Goal: Information Seeking & Learning: Find specific fact

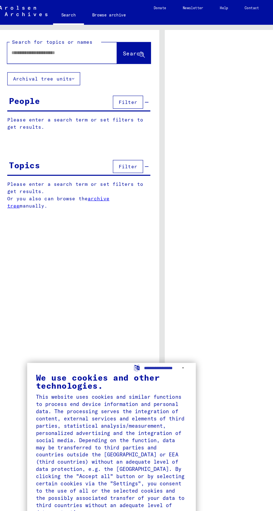
click at [50, 41] on div "**********" at bounding box center [136, 255] width 273 height 511
click at [40, 45] on div "**********" at bounding box center [136, 255] width 273 height 511
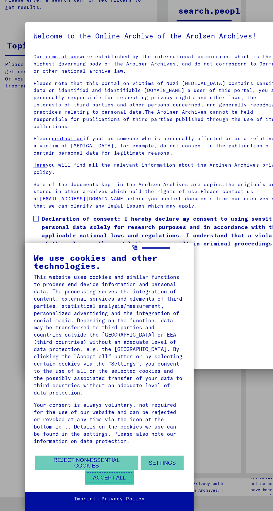
click at [105, 485] on button "Accept all" at bounding box center [95, 483] width 39 height 11
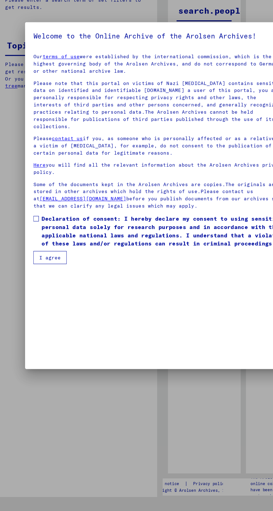
scroll to position [123, 0]
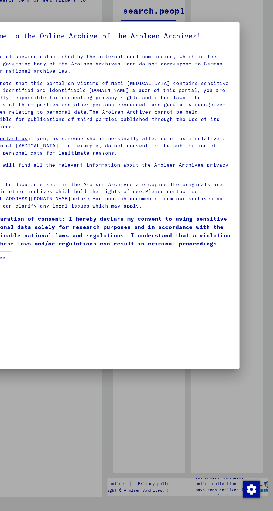
click at [238, 457] on div at bounding box center [136, 255] width 273 height 511
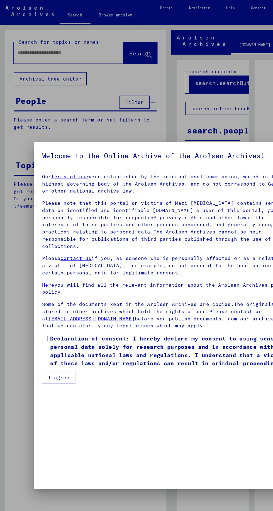
click at [61, 98] on div at bounding box center [136, 255] width 273 height 511
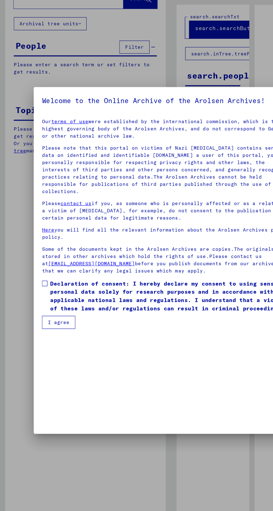
click at [45, 311] on button "I agree" at bounding box center [47, 305] width 27 height 11
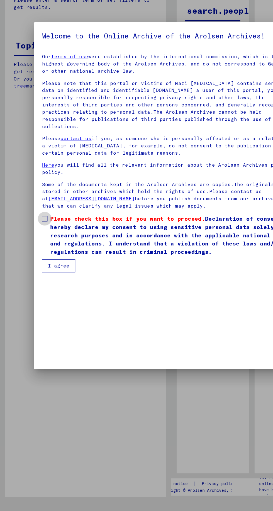
click at [35, 276] on span at bounding box center [36, 274] width 4 height 4
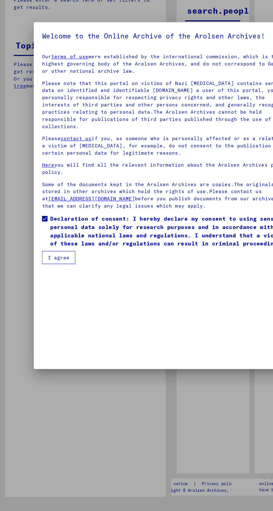
scroll to position [123, 0]
click at [48, 311] on button "I agree" at bounding box center [47, 305] width 27 height 11
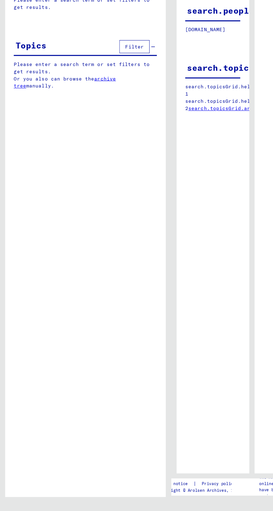
scroll to position [0, 0]
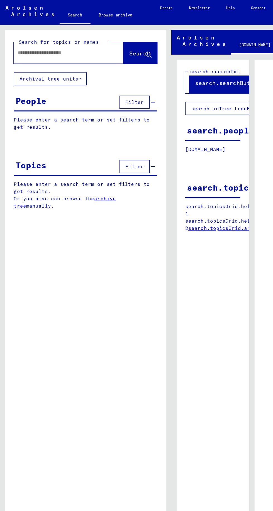
click at [36, 44] on input "text" at bounding box center [50, 43] width 72 height 6
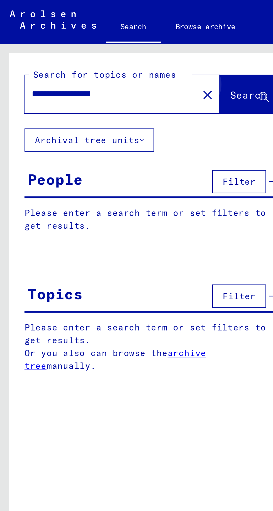
type input "**********"
click at [111, 45] on span "Search" at bounding box center [113, 43] width 17 height 6
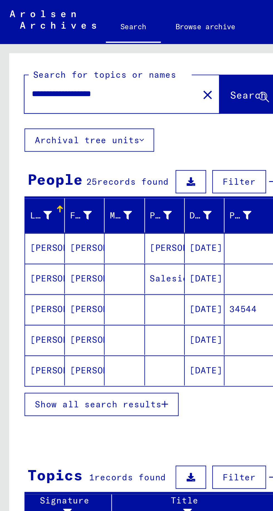
click at [19, 129] on mat-cell "[PERSON_NAME]" at bounding box center [20, 127] width 18 height 14
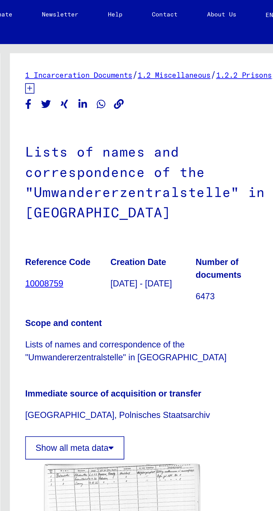
scroll to position [27, 0]
click at [227, 196] on div "Show all meta data" at bounding box center [204, 202] width 116 height 13
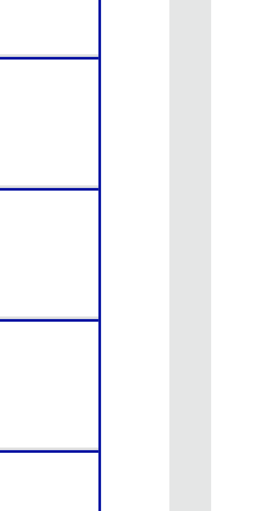
scroll to position [0, 0]
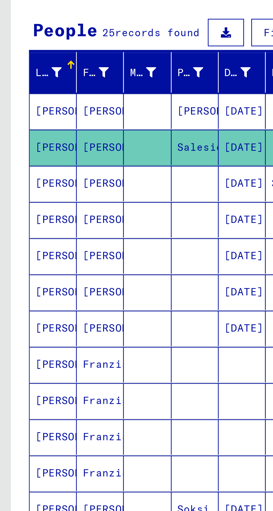
click at [24, 113] on mat-cell "[PERSON_NAME]" at bounding box center [20, 113] width 18 height 14
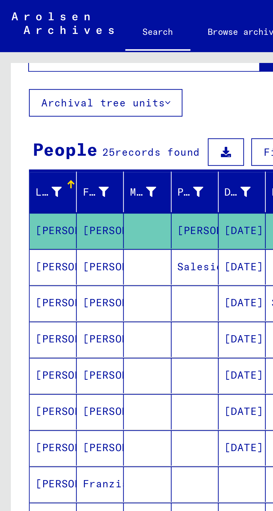
scroll to position [27, 0]
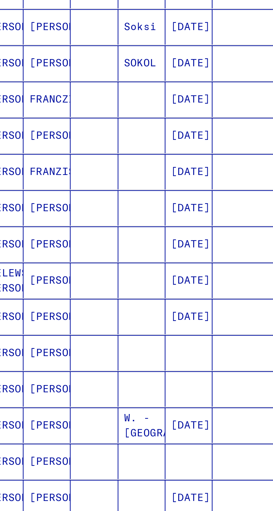
click at [84, 435] on input "*" at bounding box center [81, 438] width 12 height 6
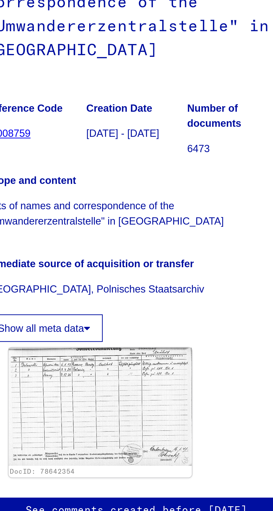
scroll to position [0, 0]
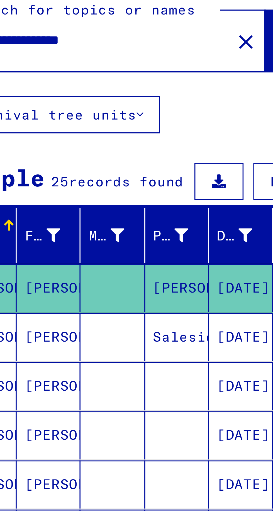
click at [78, 128] on mat-cell "Salesic" at bounding box center [75, 127] width 18 height 14
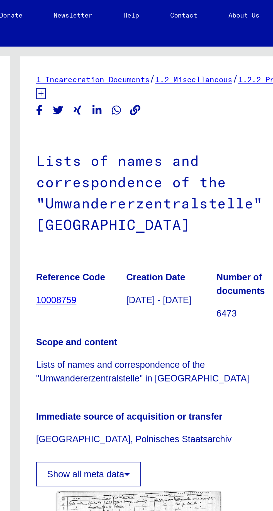
scroll to position [27, 0]
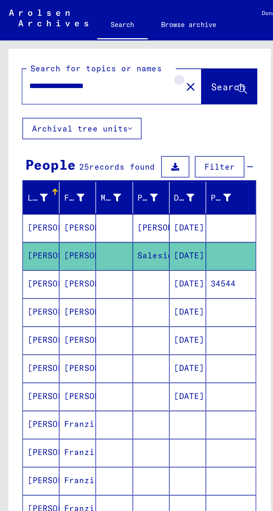
click at [97, 46] on button "close" at bounding box center [94, 42] width 11 height 11
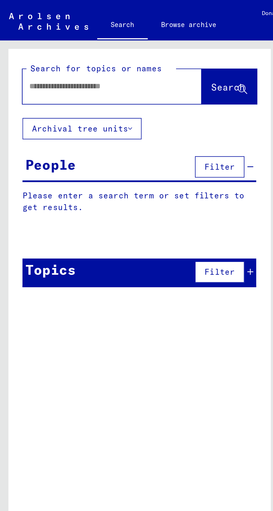
click at [38, 44] on input "text" at bounding box center [48, 43] width 69 height 6
type input "**********"
click at [112, 43] on span "Search" at bounding box center [113, 43] width 17 height 6
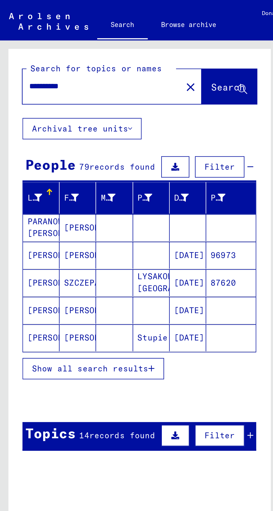
click at [24, 140] on mat-cell "[PERSON_NAME]" at bounding box center [20, 139] width 18 height 13
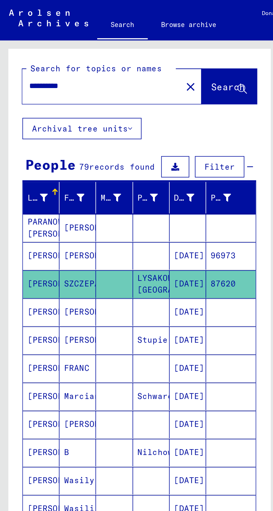
click at [21, 142] on mat-cell "[PERSON_NAME]" at bounding box center [20, 141] width 18 height 14
click at [19, 142] on mat-cell "[PERSON_NAME]" at bounding box center [20, 141] width 18 height 14
click at [76, 143] on mat-cell "LYSAKOWO, KR. [GEOGRAPHIC_DATA]" at bounding box center [75, 141] width 18 height 14
